Goal: Contribute content: Add original content to the website for others to see

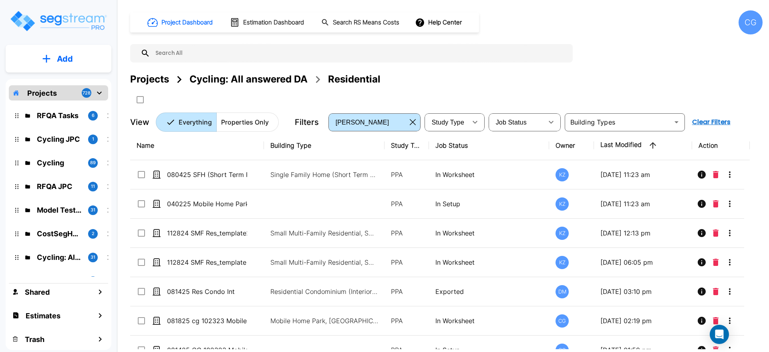
click at [753, 24] on div "CG" at bounding box center [750, 22] width 24 height 24
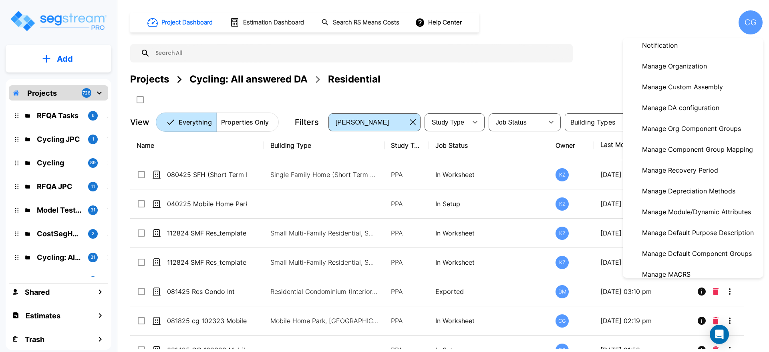
scroll to position [133, 0]
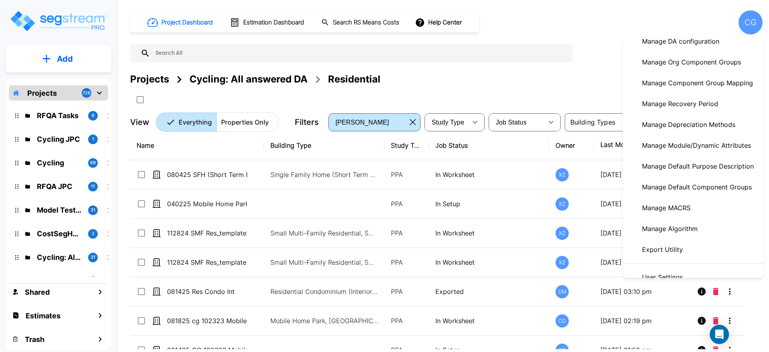
drag, startPoint x: 697, startPoint y: 149, endPoint x: 633, endPoint y: 155, distance: 64.7
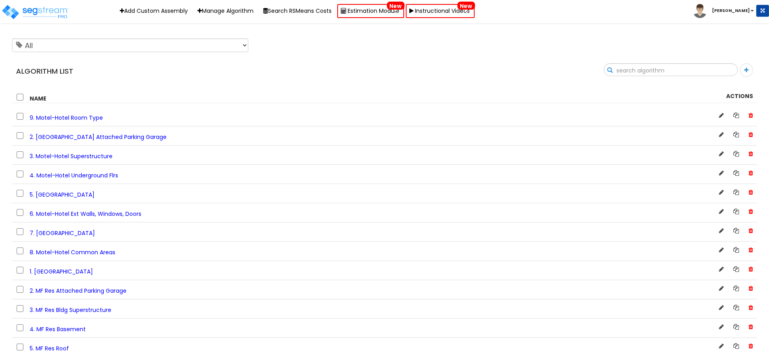
click at [725, 67] on input "text" at bounding box center [670, 71] width 133 height 14
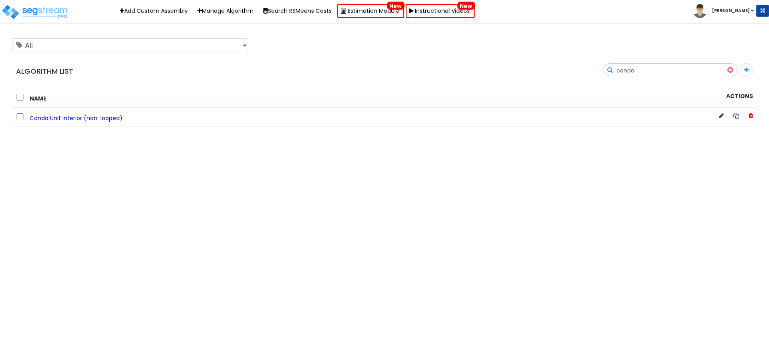
drag, startPoint x: 686, startPoint y: 68, endPoint x: 599, endPoint y: 69, distance: 86.9
click at [599, 69] on div "Search condo" at bounding box center [573, 72] width 378 height 19
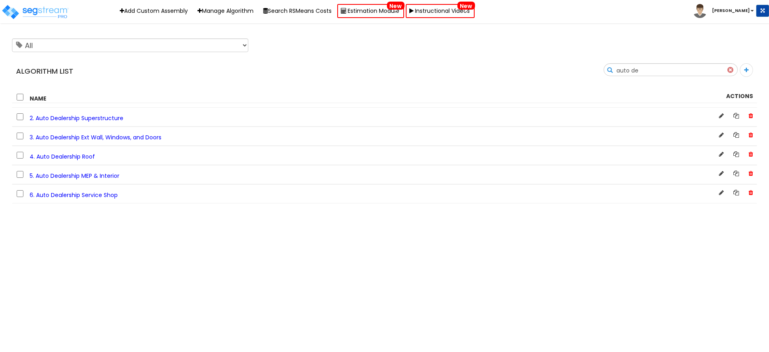
drag, startPoint x: 673, startPoint y: 67, endPoint x: 567, endPoint y: 60, distance: 105.9
click at [568, 60] on div "Algorithm List Search auto de" at bounding box center [384, 58] width 757 height 47
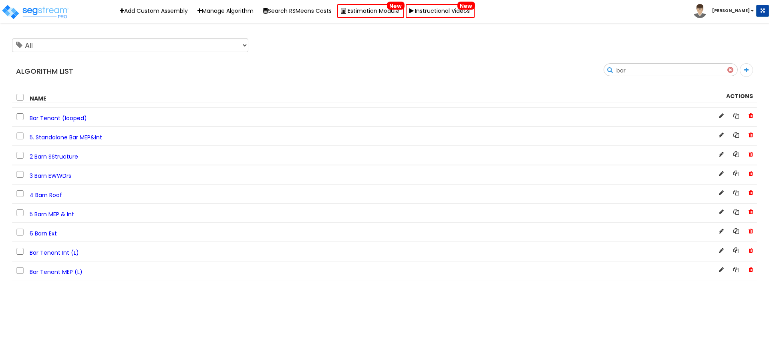
drag, startPoint x: 676, startPoint y: 67, endPoint x: 614, endPoint y: 65, distance: 62.1
click at [614, 65] on div "Search bar" at bounding box center [573, 72] width 378 height 19
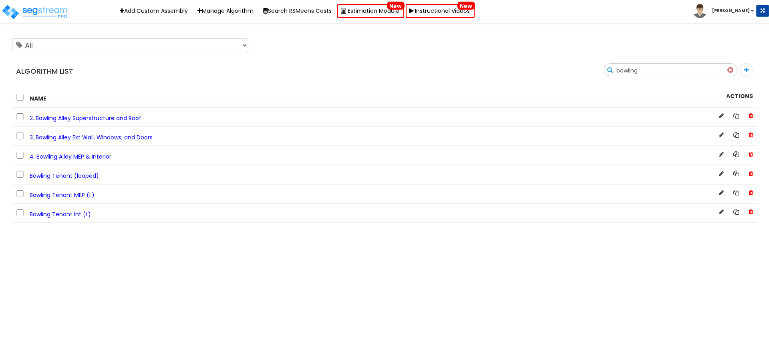
drag, startPoint x: 684, startPoint y: 71, endPoint x: 613, endPoint y: 68, distance: 71.3
click at [613, 68] on div "Search bowling" at bounding box center [573, 72] width 378 height 19
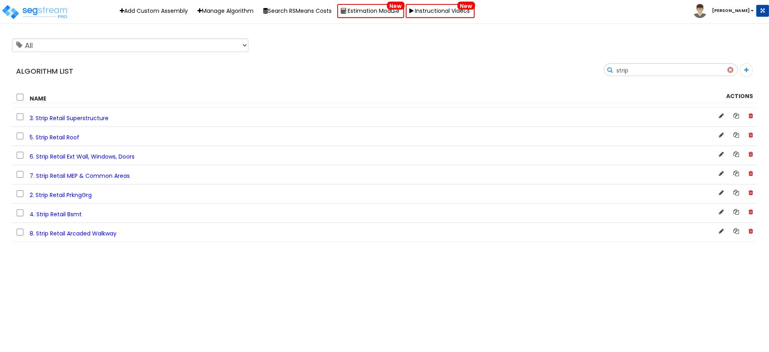
type input "strip"
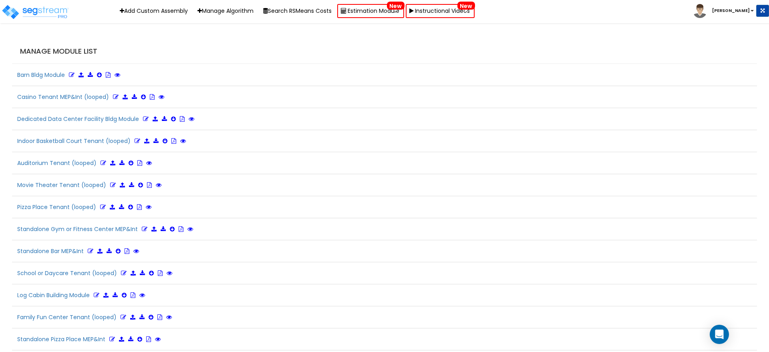
click at [495, 42] on div "Manage Module List" at bounding box center [384, 51] width 745 height 25
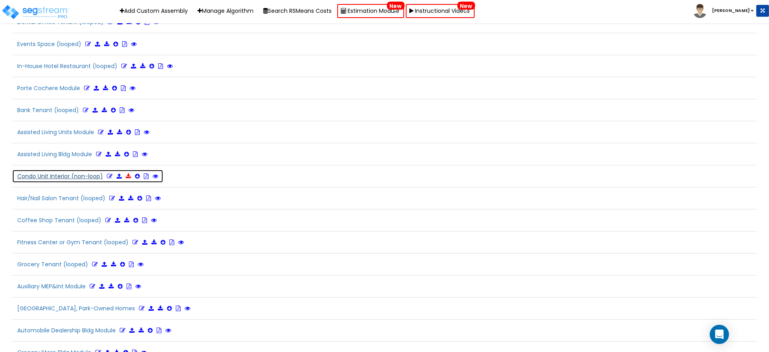
click at [126, 174] on icon at bounding box center [128, 176] width 5 height 6
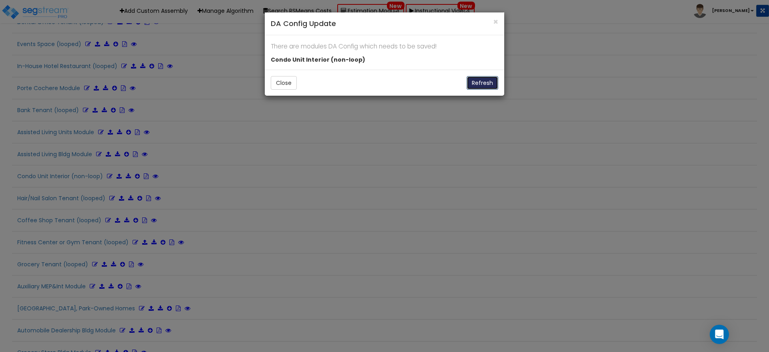
click at [482, 82] on button "Refresh" at bounding box center [482, 83] width 32 height 14
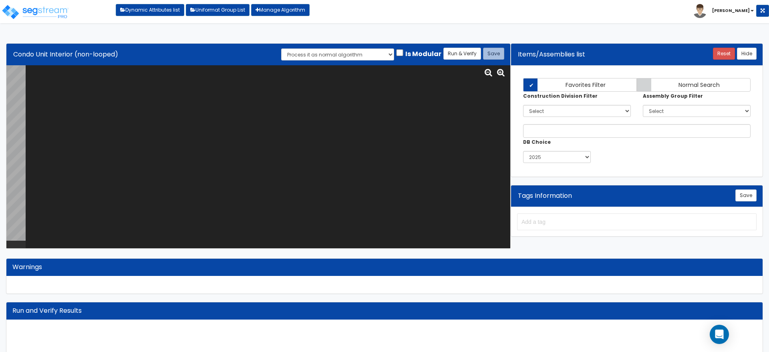
click at [92, 75] on textarea at bounding box center [268, 156] width 484 height 183
paste textarea "# Condo Unit Interior Algo var CONDO_TIER="TSC0000"; var CONDO_NAME="CO0025"; v…"
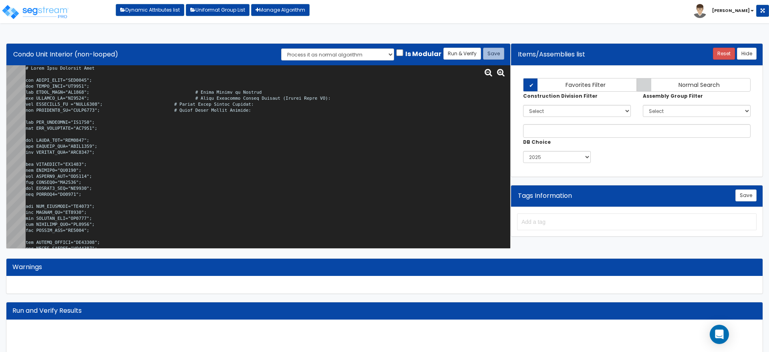
scroll to position [24381, 0]
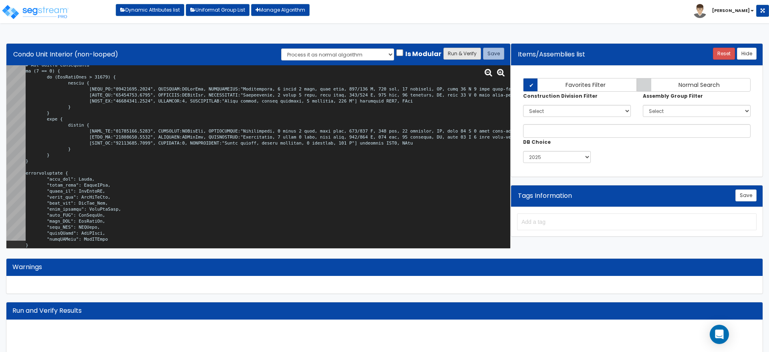
type textarea "# Condo Unit Interior Algo var CONDO_TIER="TSC0000"; var CONDO_NAME="CO0025"; v…"
click at [468, 56] on button "Run & Verify" at bounding box center [462, 54] width 38 height 12
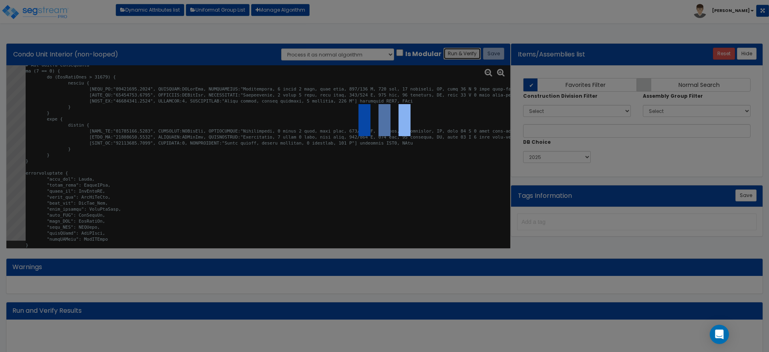
select select "0"
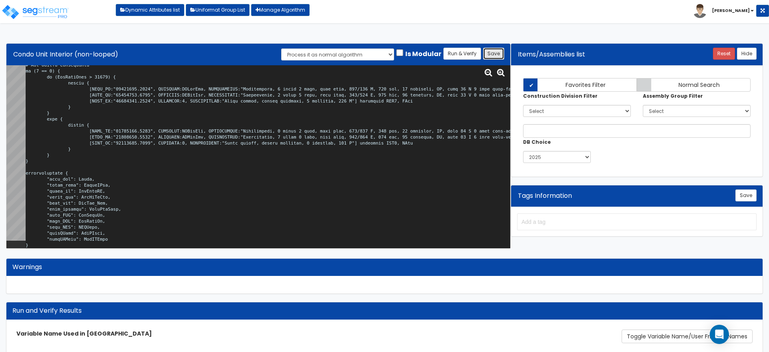
click at [500, 51] on button "Save" at bounding box center [493, 54] width 21 height 12
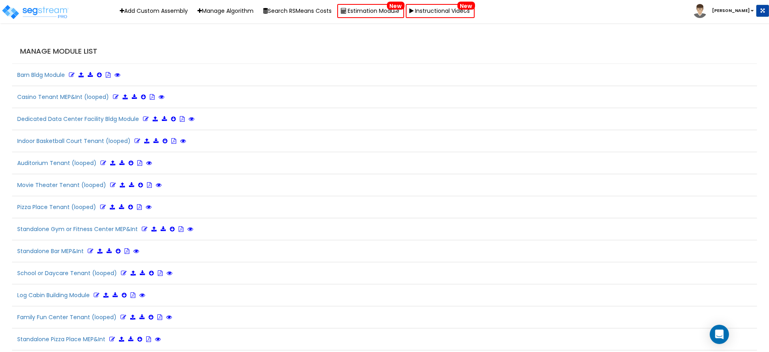
scroll to position [1418, 0]
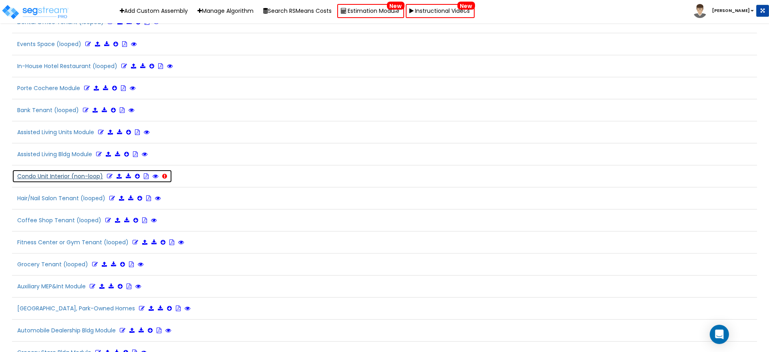
click at [108, 176] on icon at bounding box center [110, 176] width 6 height 6
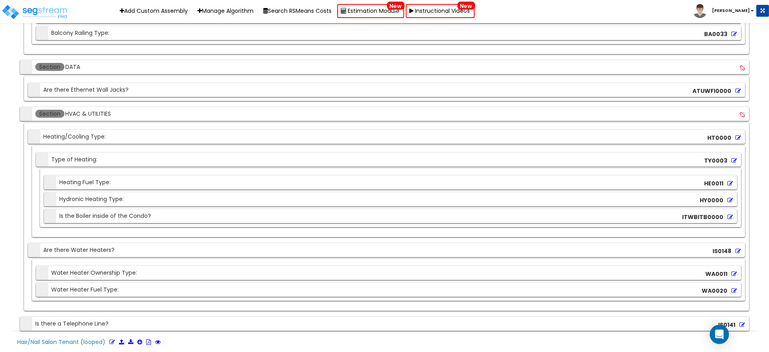
scroll to position [6755, 0]
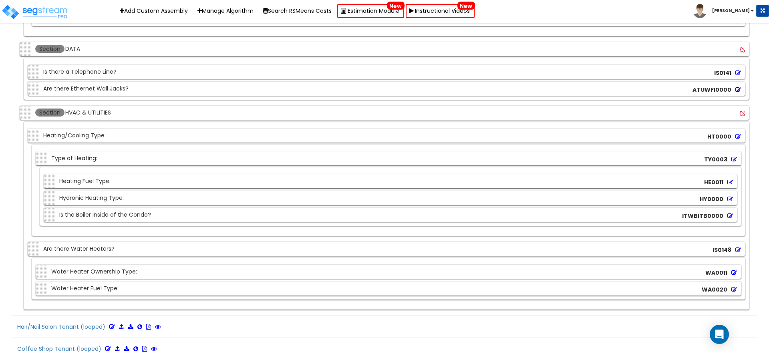
click at [42, 74] on div "Section Is there a Telephone Line?" at bounding box center [73, 72] width 86 height 14
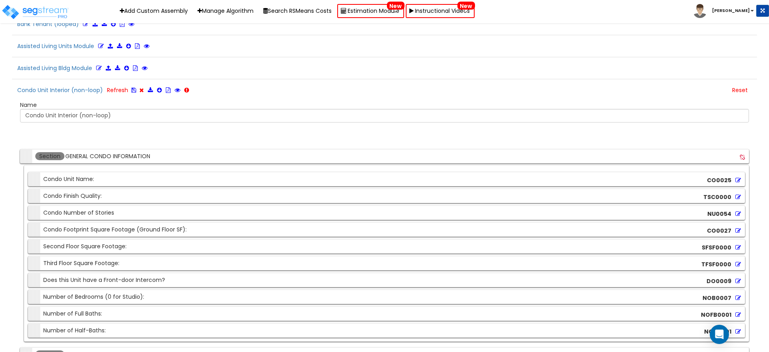
scroll to position [1485, 0]
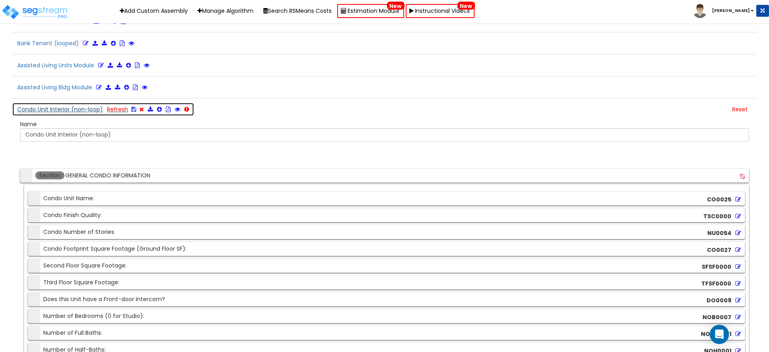
click at [132, 109] on icon at bounding box center [133, 109] width 5 height 6
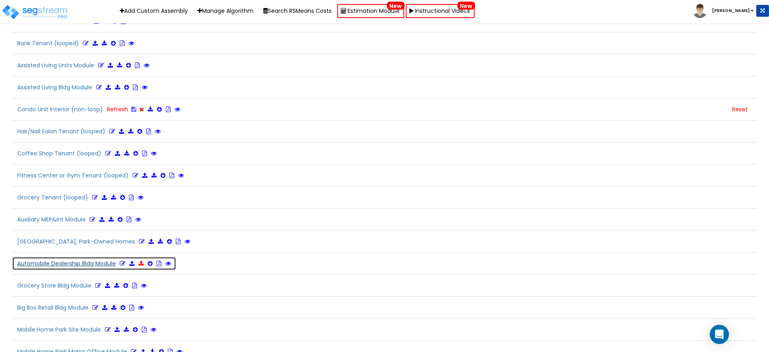
click at [141, 261] on icon at bounding box center [140, 264] width 5 height 6
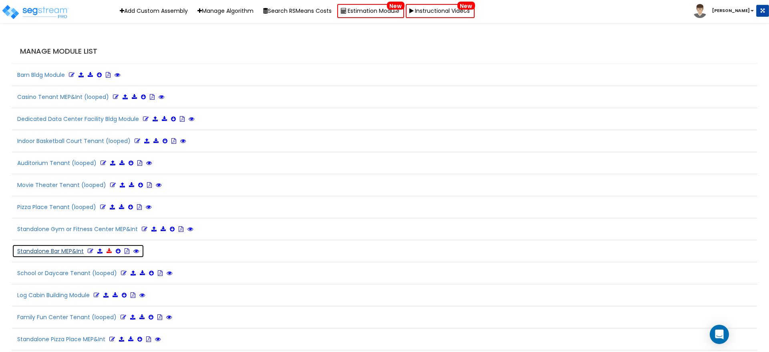
click at [111, 251] on icon at bounding box center [108, 251] width 5 height 6
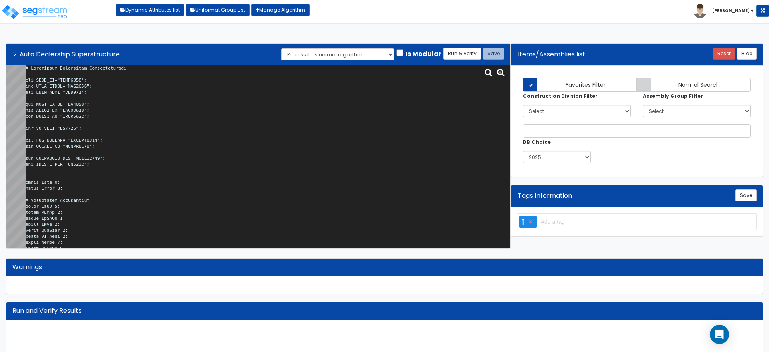
click at [282, 107] on textarea at bounding box center [268, 156] width 484 height 183
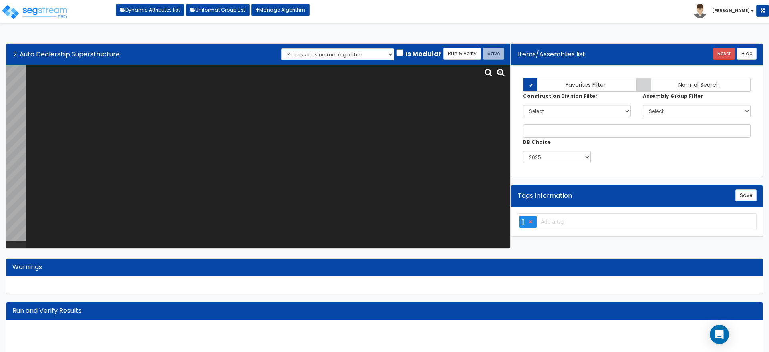
click at [165, 102] on textarea at bounding box center [268, 156] width 484 height 183
paste textarea "# Automobile Dealership Superstructure var BLDG_HT="AEWH0000"; var BLDG_LNGTH="…"
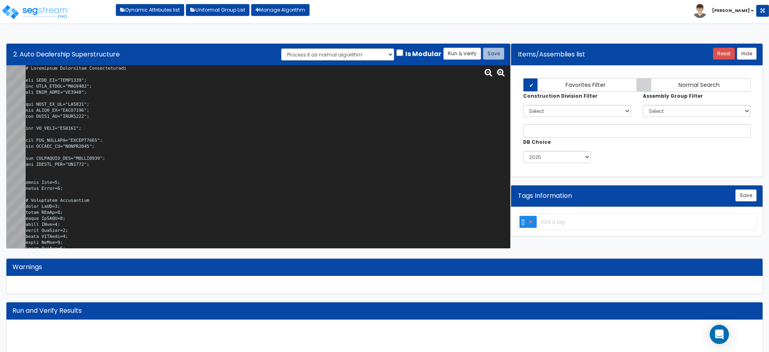
scroll to position [3817, 0]
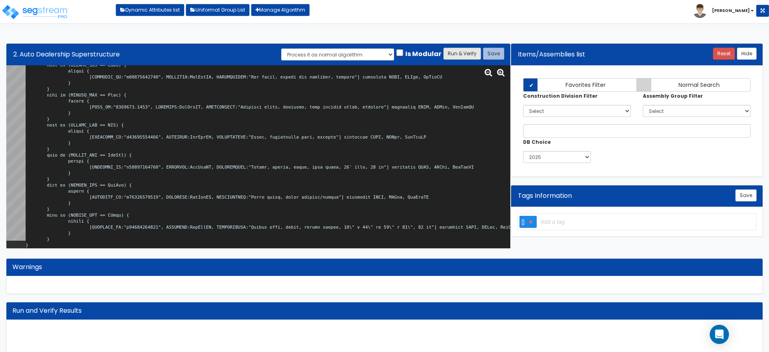
type textarea "# Automobile Dealership Superstructure var BLDG_HT="AEWH0000"; var BLDG_LNGTH="…"
click at [470, 51] on button "Run & Verify" at bounding box center [462, 54] width 38 height 12
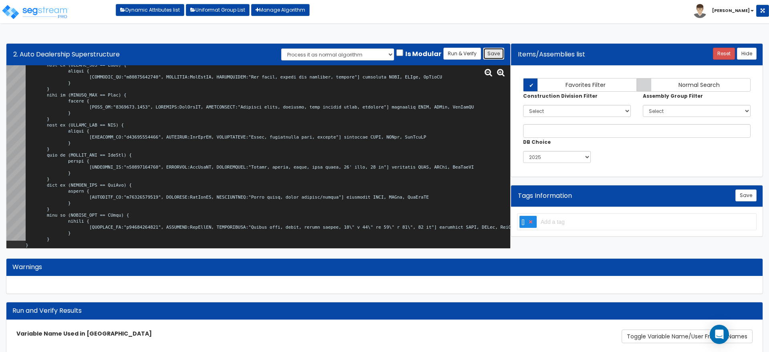
click at [492, 48] on button "Save" at bounding box center [493, 54] width 21 height 12
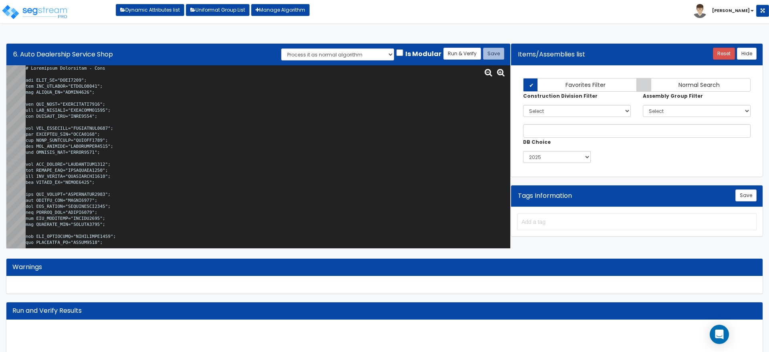
click at [275, 162] on textarea at bounding box center [268, 156] width 484 height 183
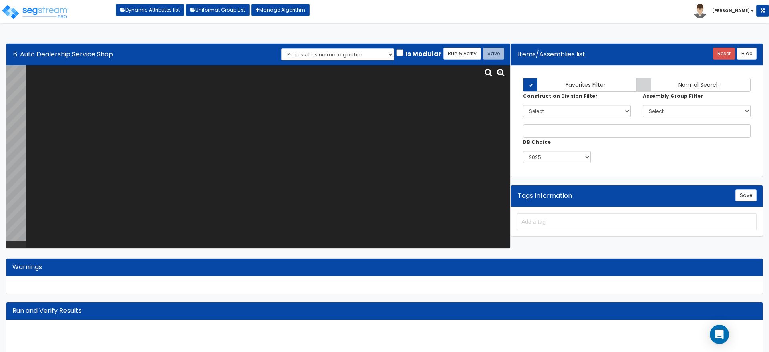
click at [152, 92] on textarea at bounding box center [268, 156] width 484 height 183
paste textarea "# Automobile Dealership - Shop var BLDG_HT="AEWH0000"; var HAS_SVCSHOP="ITAASS0…"
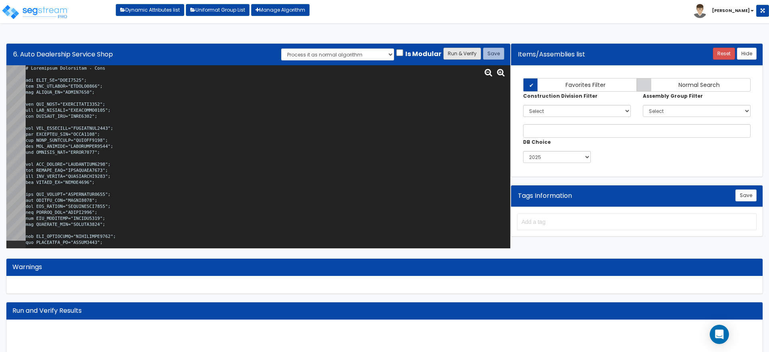
type textarea "# Automobile Dealership - Shop var BLDG_HT="AEWH0000"; var HAS_SVCSHOP="ITAASS0…"
click at [457, 49] on button "Run & Verify" at bounding box center [462, 54] width 38 height 12
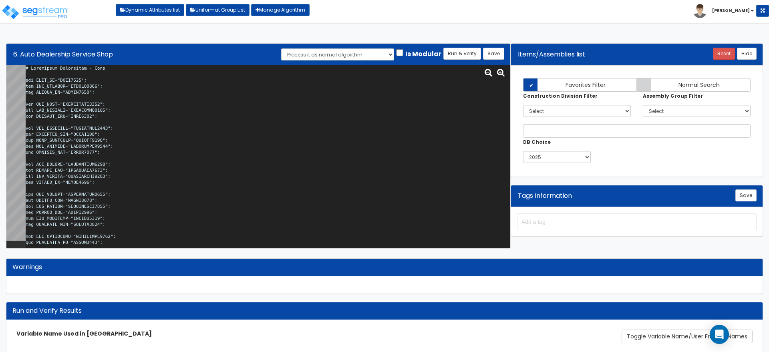
click at [504, 52] on div "Algorithm Title 6. Auto Dealership Service Shop Save Run & Verify Process it as…" at bounding box center [258, 55] width 504 height 22
click at [498, 54] on button "Save" at bounding box center [493, 54] width 21 height 12
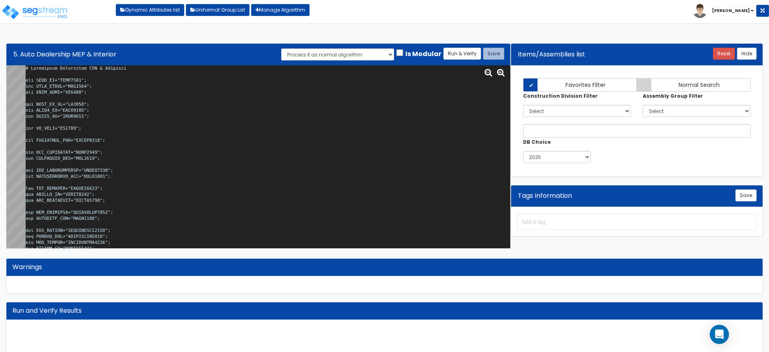
click at [334, 132] on textarea at bounding box center [268, 156] width 484 height 183
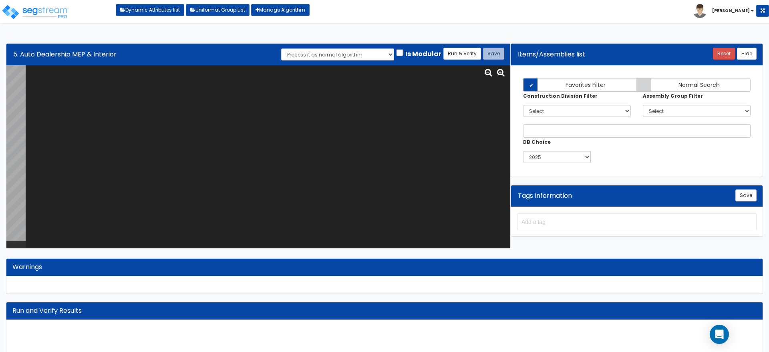
click at [94, 84] on textarea at bounding box center [268, 156] width 484 height 183
paste textarea "# Automobile Dealership MEP & Interior var BLDG_HT="AEWH0000"; var BLDG_LNGTH="…"
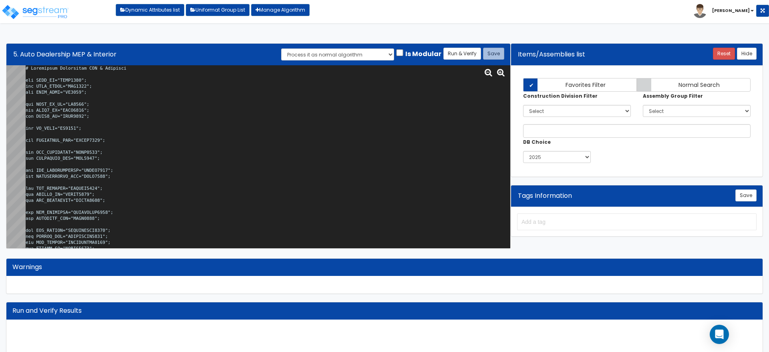
scroll to position [21763, 0]
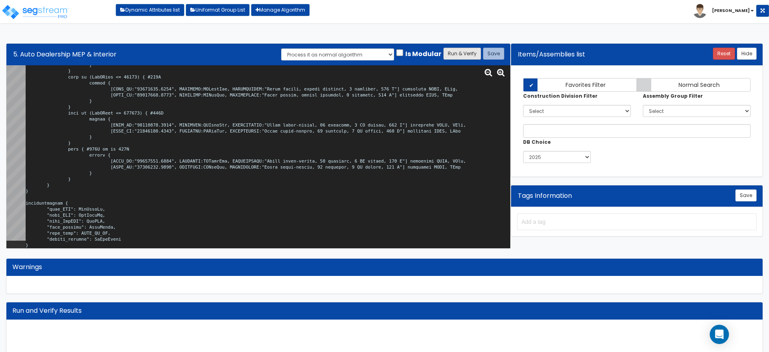
type textarea "# Automobile Dealership MEP & Interior var BLDG_HT="AEWH0000"; var BLDG_LNGTH="…"
click at [461, 55] on button "Run & Verify" at bounding box center [462, 54] width 38 height 12
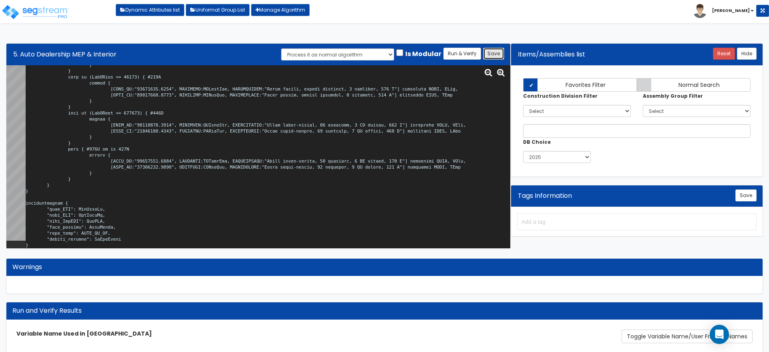
click at [498, 53] on button "Save" at bounding box center [493, 54] width 21 height 12
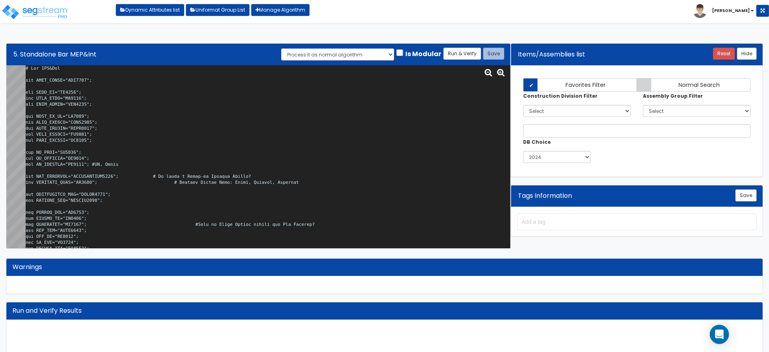
click at [244, 120] on textarea at bounding box center [268, 156] width 484 height 183
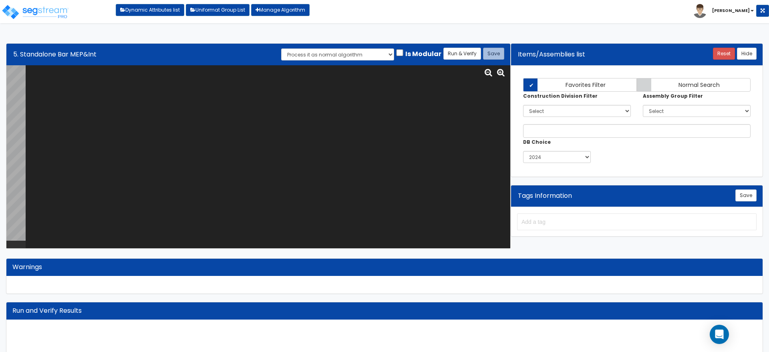
click at [181, 107] on textarea at bounding box center [268, 156] width 484 height 183
paste textarea "# Bar MEP&Int var BLDG_CLASS="TSC0000"; var BLDG_HT="WH0018"; var BLDG_STRY="NU…"
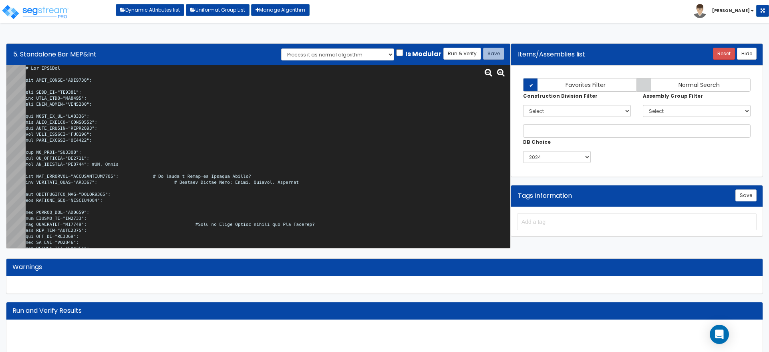
scroll to position [24615, 0]
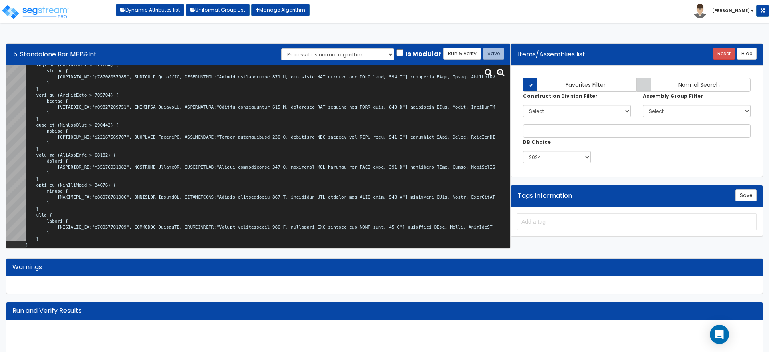
type textarea "# Bar MEP&Int var BLDG_CLASS="TSC0000"; var BLDG_HT="WH0018"; var BLDG_STRY="NU…"
click at [462, 54] on button "Run & Verify" at bounding box center [462, 54] width 38 height 12
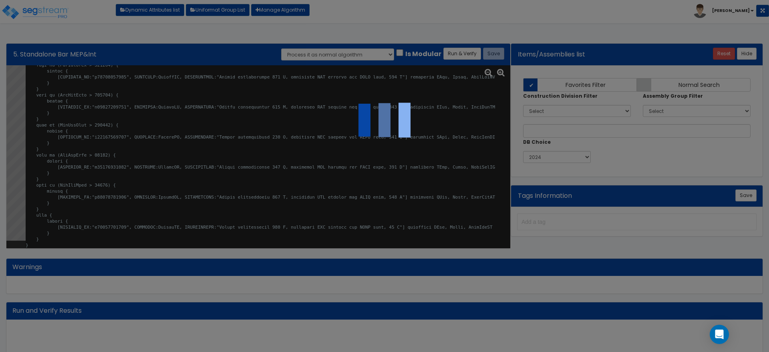
select select "0"
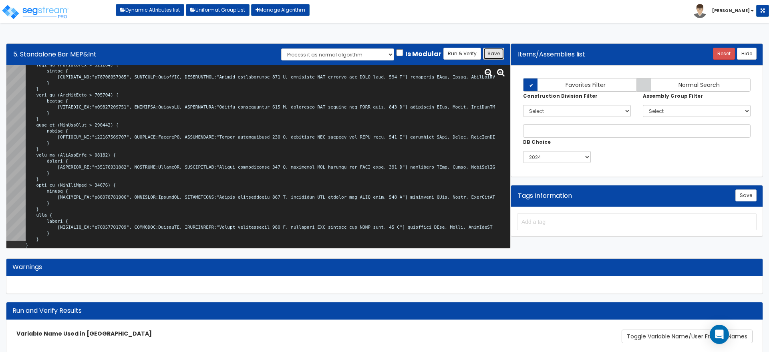
click at [494, 51] on button "Save" at bounding box center [493, 54] width 21 height 12
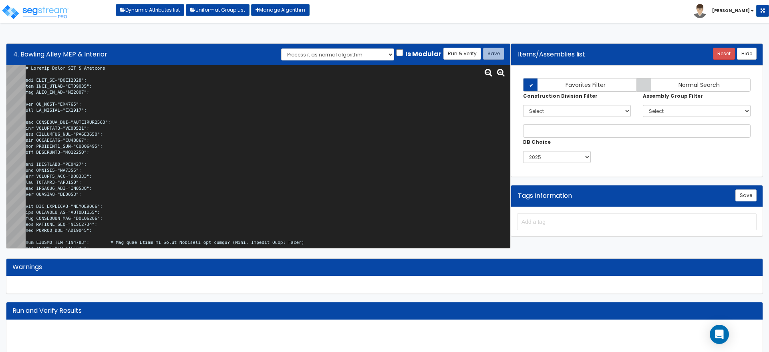
click at [350, 121] on textarea at bounding box center [268, 156] width 484 height 183
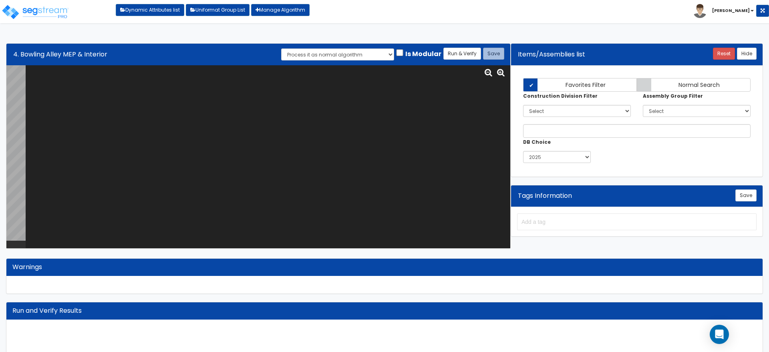
click at [0, 130] on div "Algorithm Title 4. Bowling Alley MEP & Interior Save Run & Verify Process it as…" at bounding box center [384, 199] width 769 height 328
click at [75, 89] on textarea at bounding box center [268, 156] width 484 height 183
paste textarea "# Bowling Alley MEP & Interior var BLDG_HT="AEWH0000"; var BLDG_LNGTH="MBL0000"…"
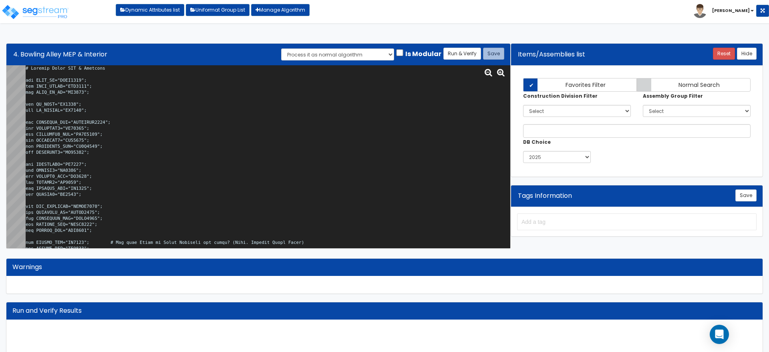
scroll to position [23691, 0]
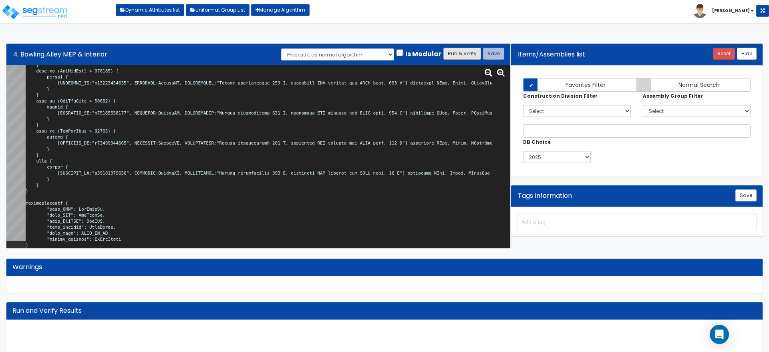
type textarea "# Bowling Alley MEP & Interior var BLDG_HT="AEWH0000"; var BLDG_LNGTH="MBL0000"…"
click at [466, 51] on button "Run & Verify" at bounding box center [462, 54] width 38 height 12
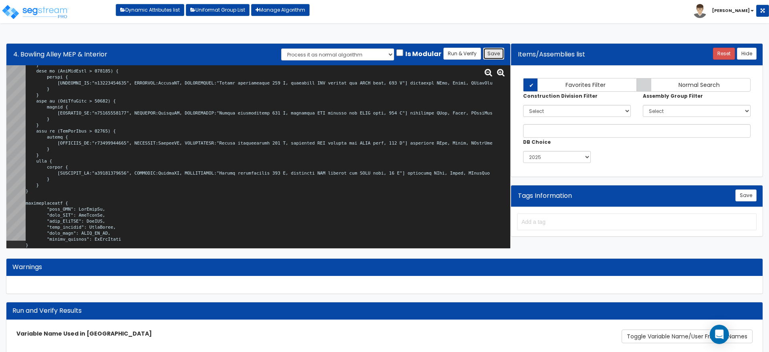
click at [499, 55] on button "Save" at bounding box center [493, 54] width 21 height 12
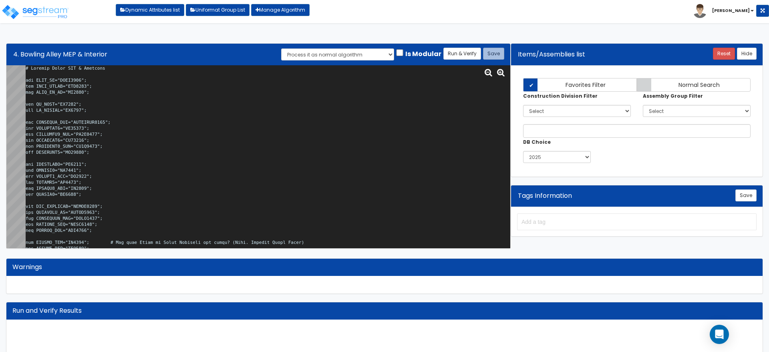
scroll to position [3656, 0]
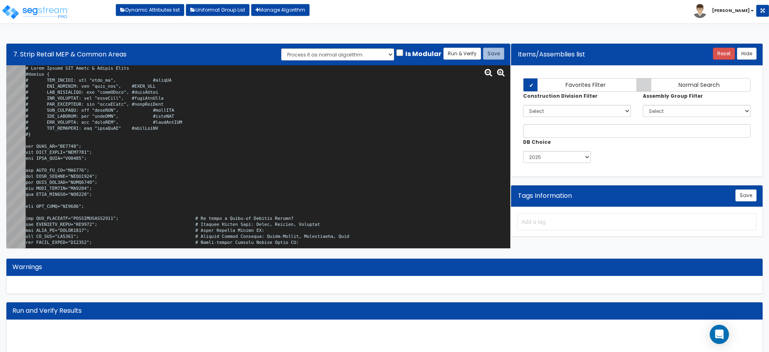
click at [361, 136] on textarea at bounding box center [268, 156] width 484 height 183
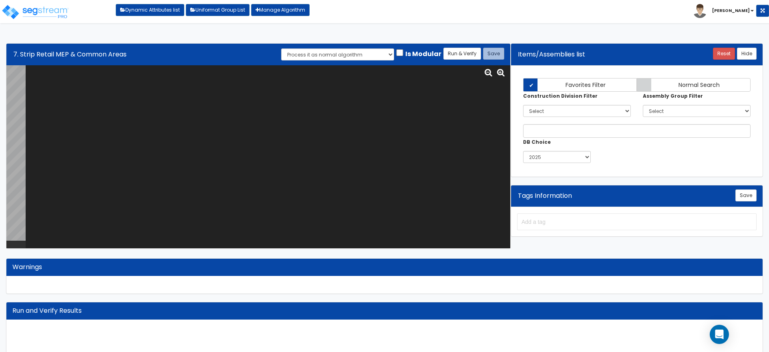
click at [181, 116] on textarea at bounding box center [268, 156] width 484 height 183
paste textarea "# Strip Retail MEP Mains & Common Areas #import { # IMP_TNNTSF: sum "tnnt_sf", …"
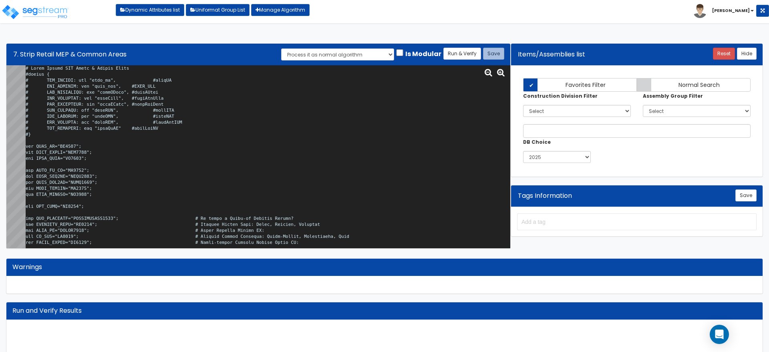
scroll to position [16372, 0]
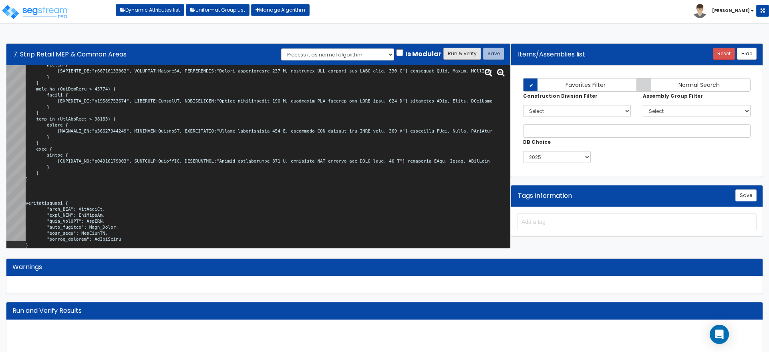
type textarea "# Strip Retail MEP Mains & Common Areas #import { # IMP_TNNTSF: sum "tnnt_sf", …"
click at [463, 50] on button "Run & Verify" at bounding box center [462, 54] width 38 height 12
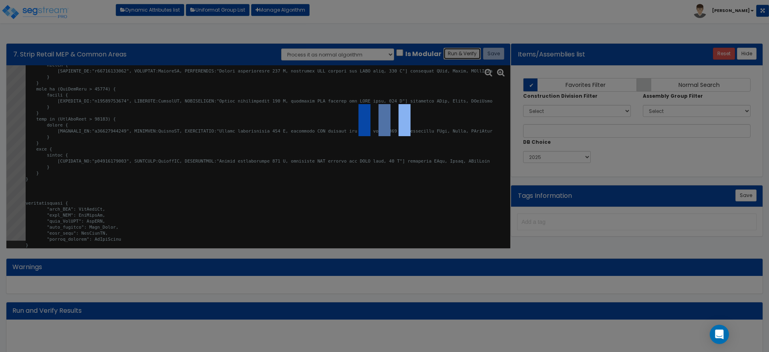
select select "0"
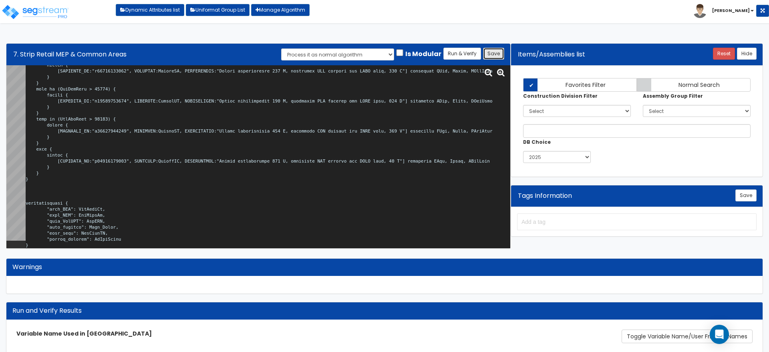
click at [491, 50] on button "Save" at bounding box center [493, 54] width 21 height 12
